Goal: Find specific page/section: Find specific page/section

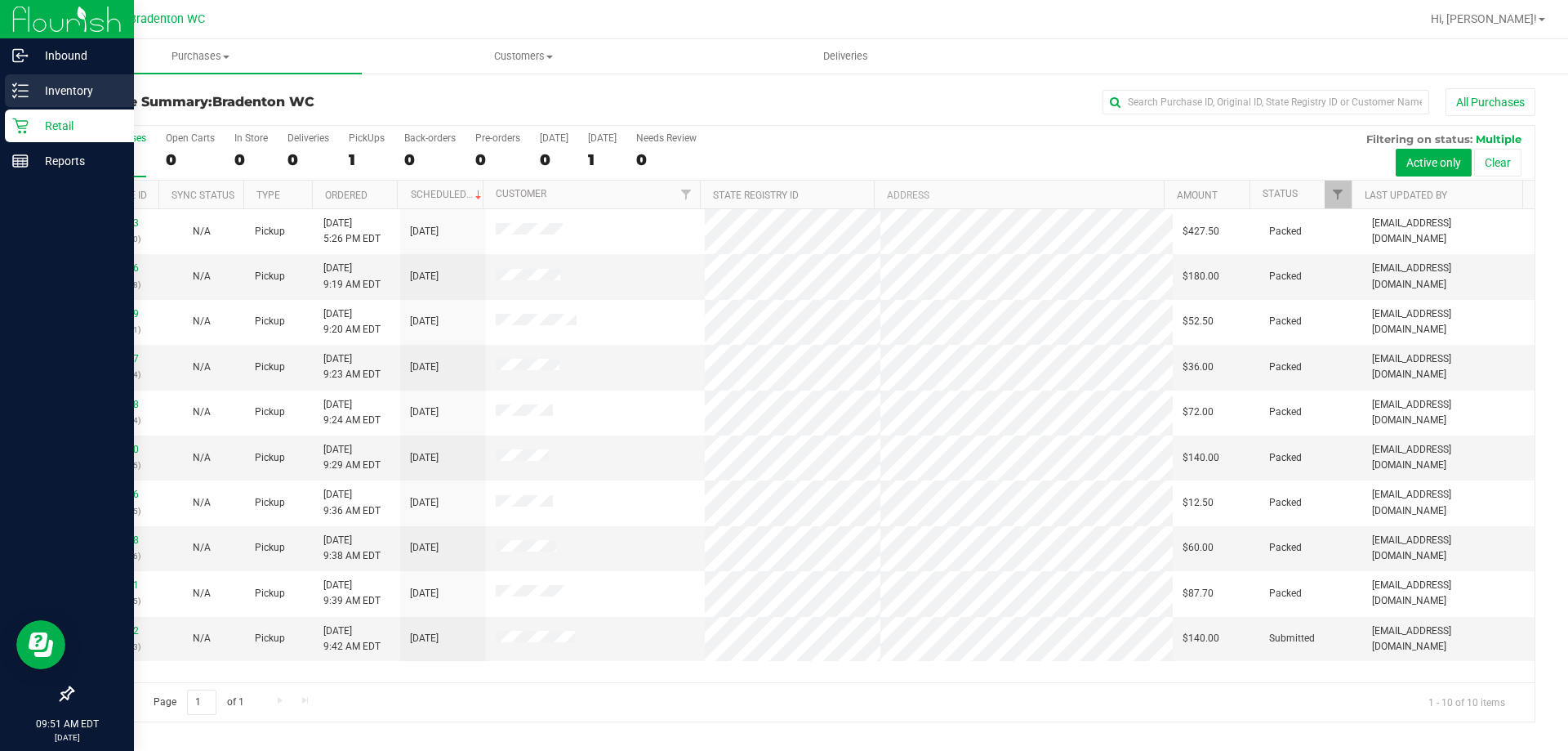
click at [94, 97] on p "Inventory" at bounding box center [78, 90] width 98 height 19
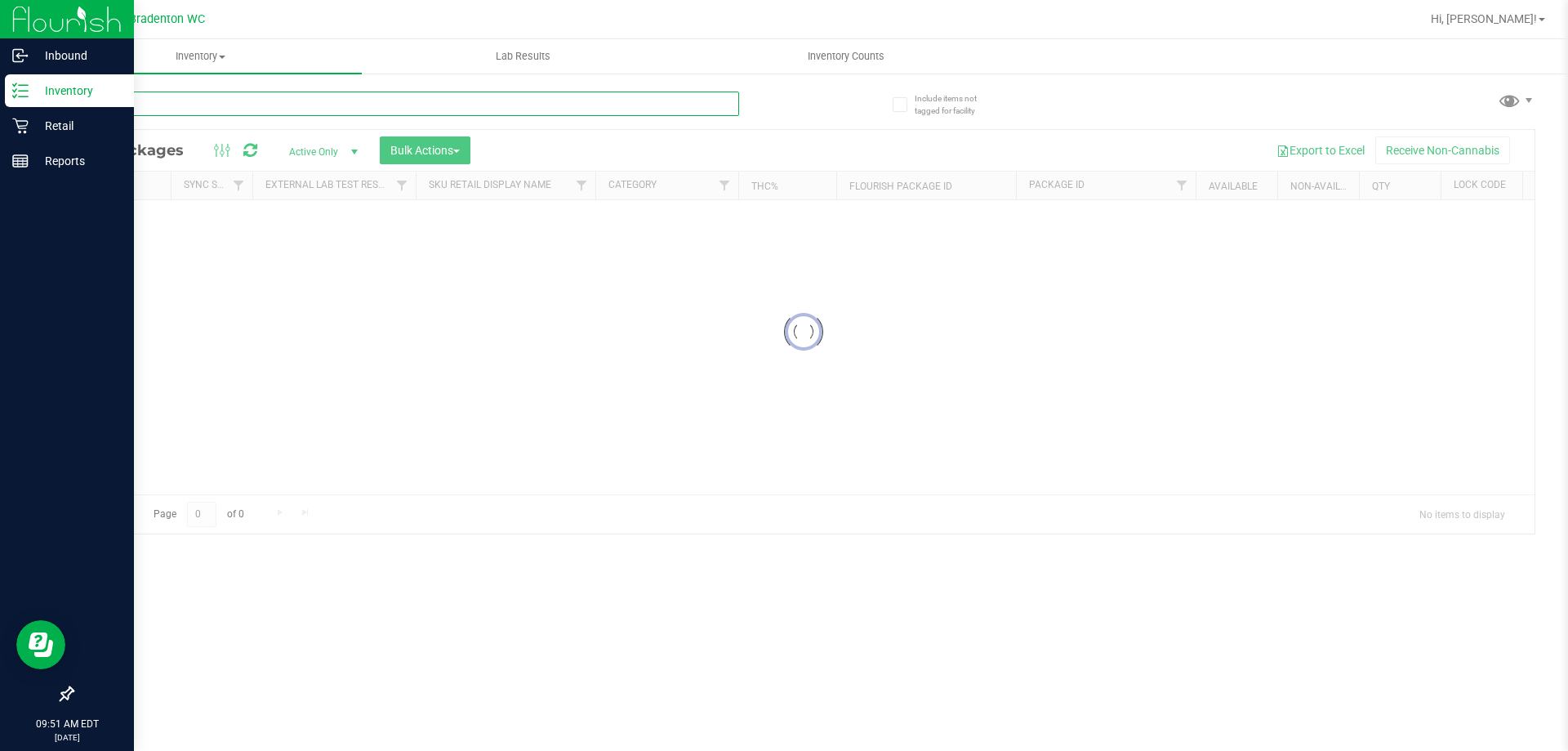
click at [219, 106] on input "text" at bounding box center [406, 104] width 667 height 25
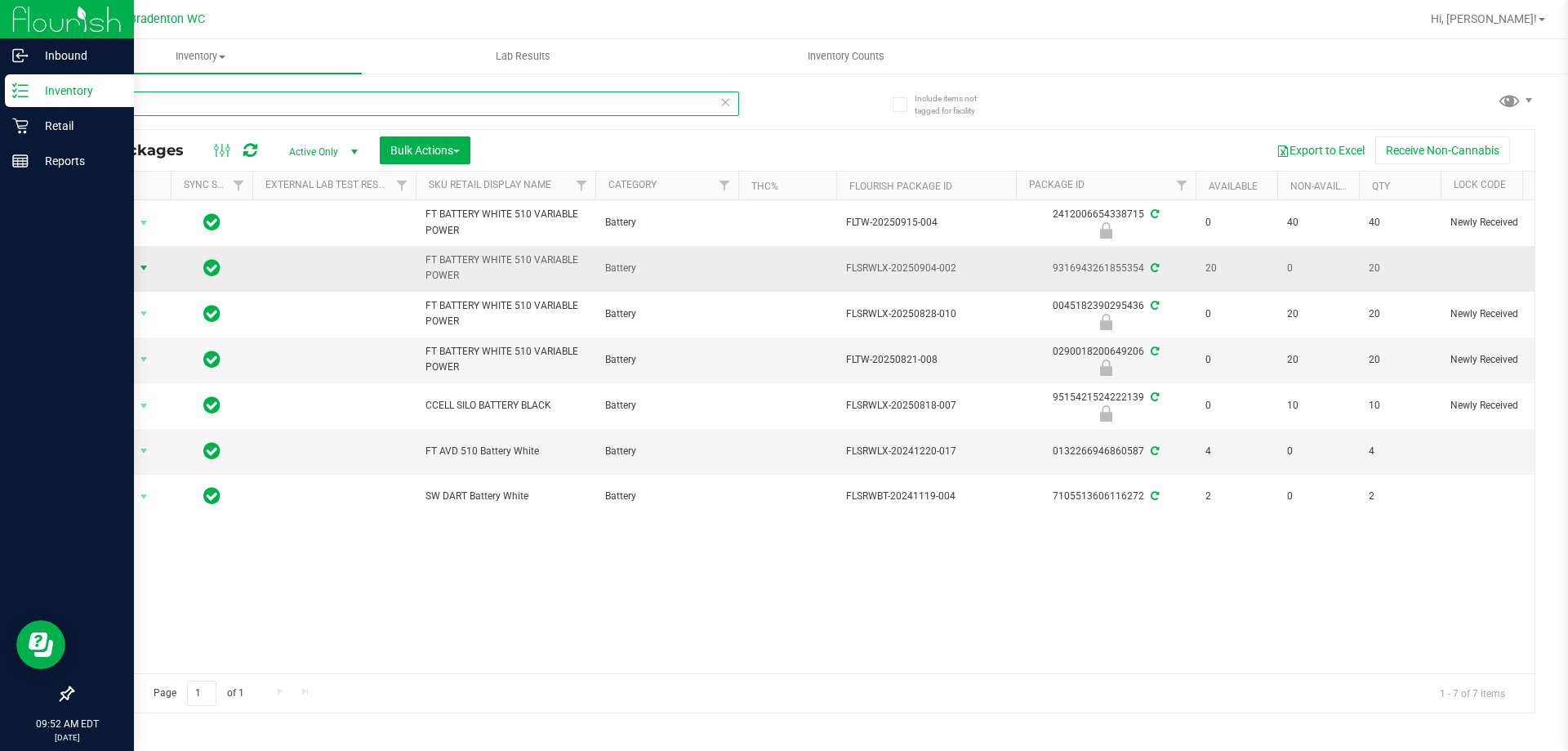
type input "batter"
click at [139, 273] on span "select" at bounding box center [143, 268] width 13 height 13
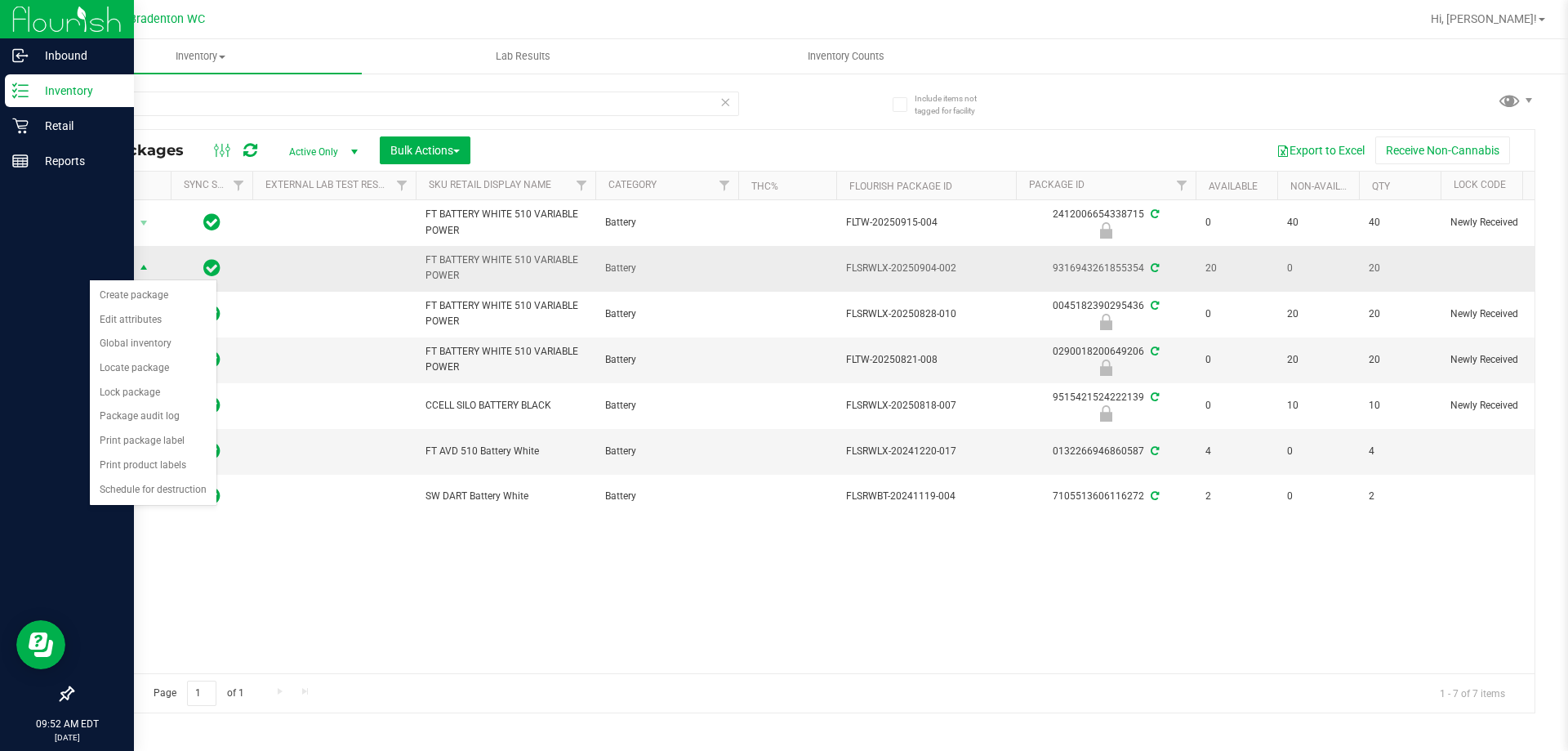
click at [154, 265] on span "select" at bounding box center [144, 269] width 20 height 23
